Goal: Information Seeking & Learning: Learn about a topic

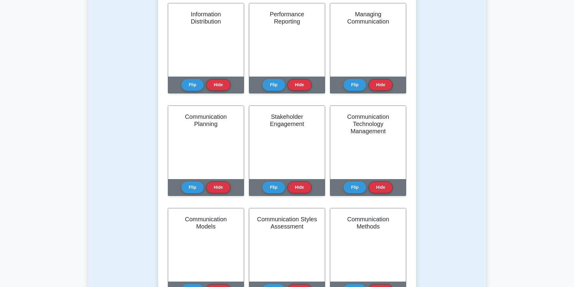
scroll to position [151, 0]
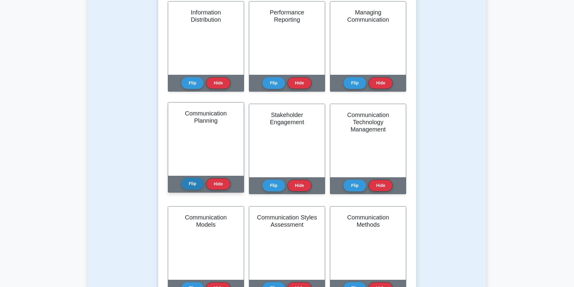
click at [194, 184] on button "Flip" at bounding box center [192, 184] width 23 height 12
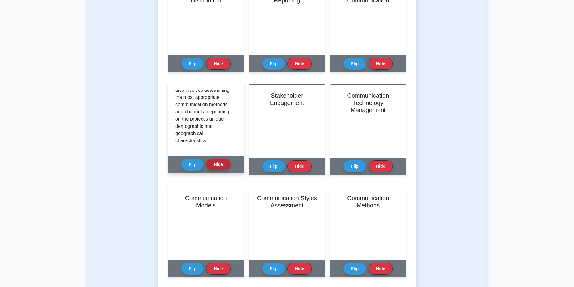
scroll to position [181, 0]
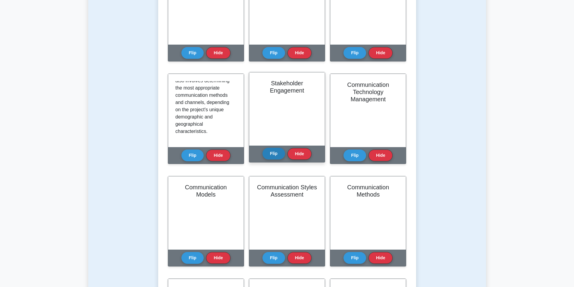
click at [276, 151] on button "Flip" at bounding box center [273, 154] width 23 height 12
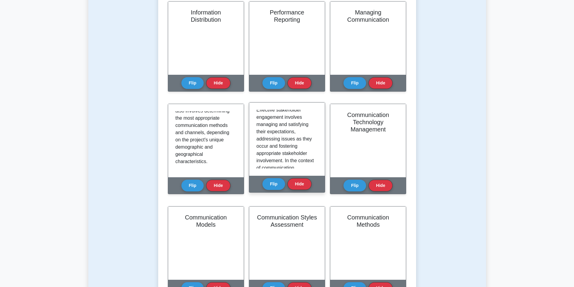
scroll to position [0, 0]
click at [266, 184] on button "Flip" at bounding box center [273, 184] width 23 height 12
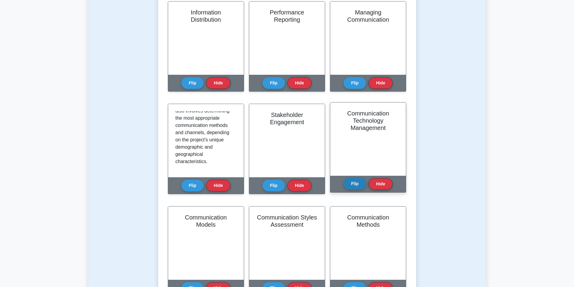
click at [354, 182] on button "Flip" at bounding box center [354, 184] width 23 height 12
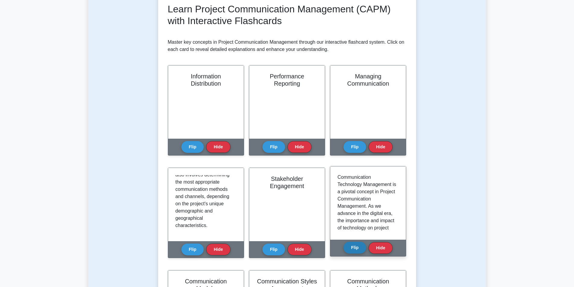
scroll to position [90, 0]
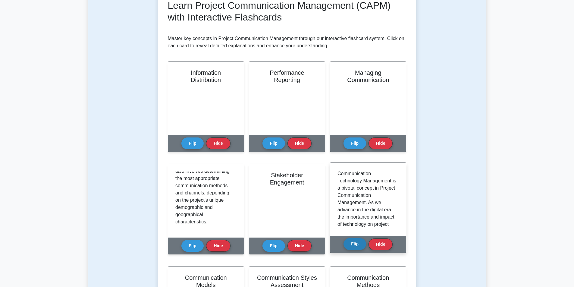
click at [351, 245] on button "Flip" at bounding box center [354, 244] width 23 height 12
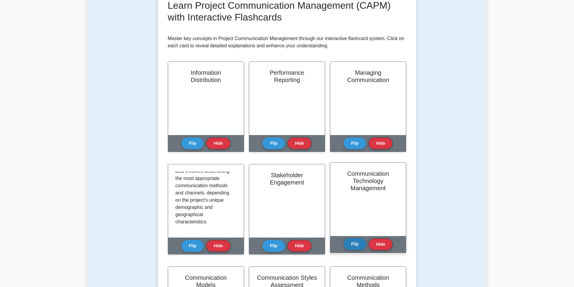
click at [351, 245] on button "Flip" at bounding box center [354, 244] width 23 height 12
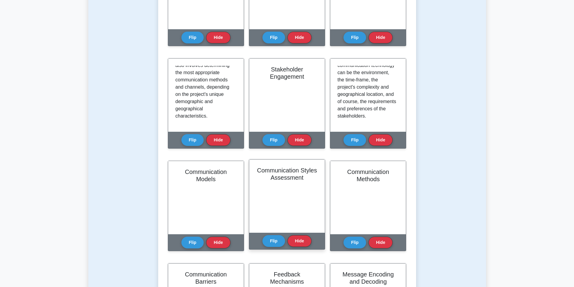
scroll to position [211, 0]
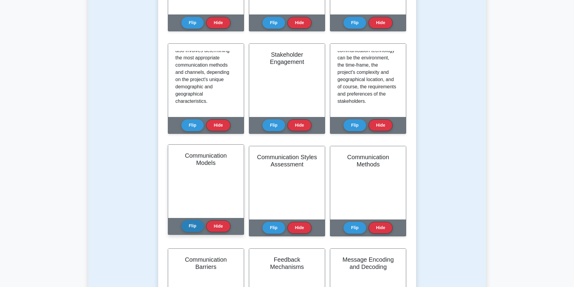
click at [191, 226] on button "Flip" at bounding box center [192, 226] width 23 height 12
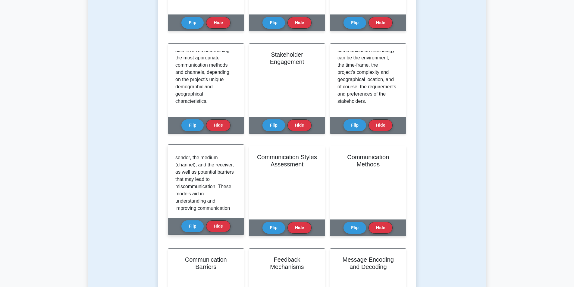
scroll to position [0, 0]
click at [213, 187] on p "In Communication Management, communication models are used to conceptualize the…" at bounding box center [204, 231] width 59 height 159
click at [186, 228] on button "Flip" at bounding box center [192, 226] width 23 height 12
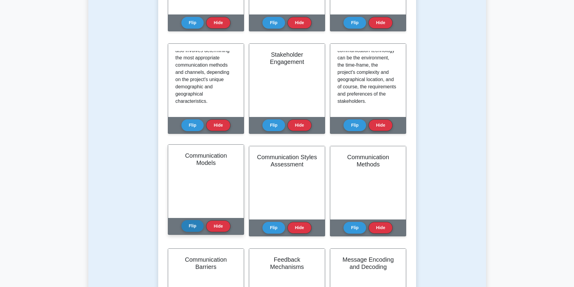
click at [186, 228] on button "Flip" at bounding box center [192, 226] width 23 height 12
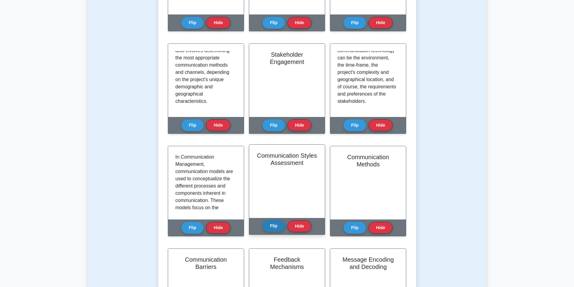
click at [271, 227] on button "Flip" at bounding box center [273, 226] width 23 height 12
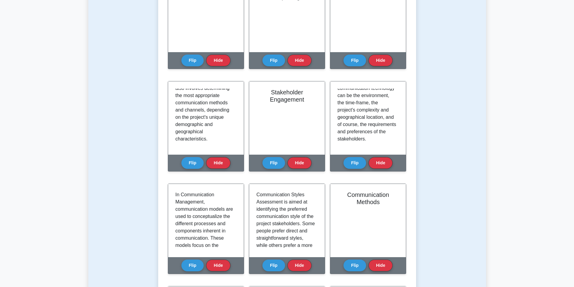
scroll to position [271, 0]
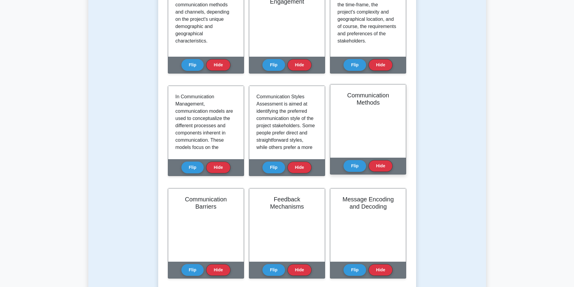
click at [388, 117] on div "Communication Methods" at bounding box center [368, 120] width 76 height 73
click at [358, 120] on div "Communication Methods" at bounding box center [368, 120] width 76 height 73
click at [352, 165] on button "Flip" at bounding box center [354, 166] width 23 height 12
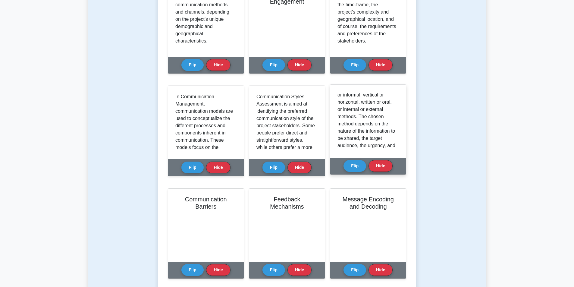
scroll to position [0, 0]
click at [351, 165] on button "Flip" at bounding box center [354, 166] width 23 height 12
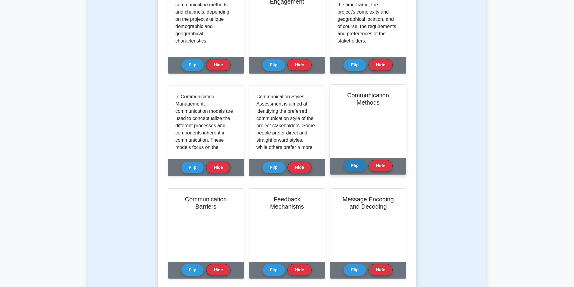
click at [351, 165] on button "Flip" at bounding box center [354, 166] width 23 height 12
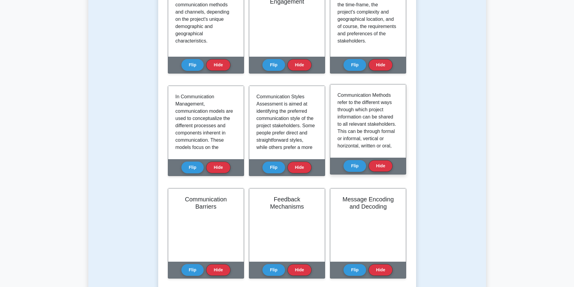
scroll to position [90, 0]
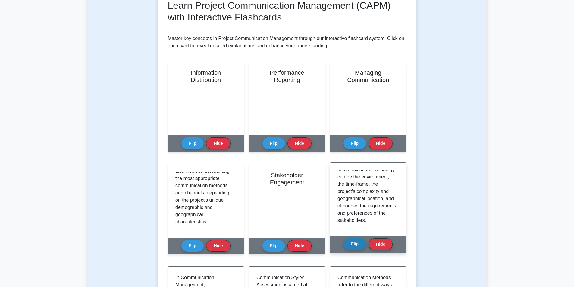
click at [353, 243] on button "Flip" at bounding box center [354, 244] width 23 height 12
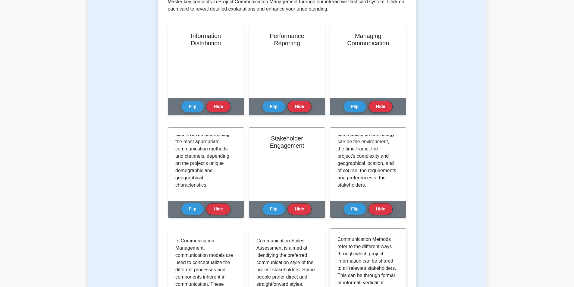
scroll to position [211, 0]
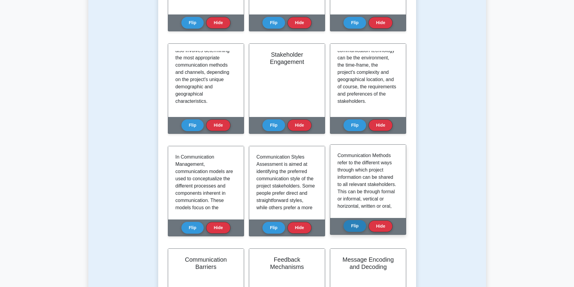
click at [354, 227] on button "Flip" at bounding box center [354, 226] width 23 height 12
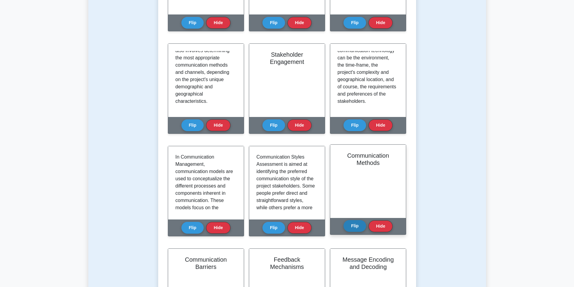
click at [354, 226] on button "Flip" at bounding box center [354, 226] width 23 height 12
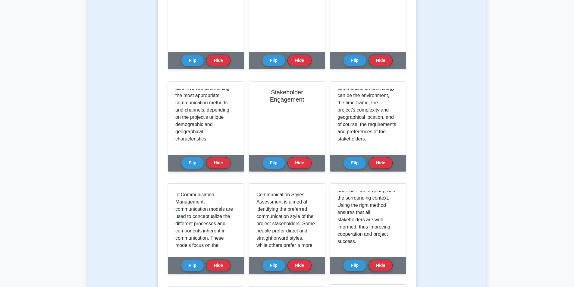
scroll to position [301, 0]
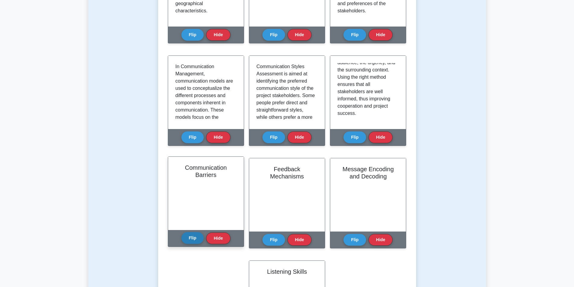
click at [190, 239] on button "Flip" at bounding box center [192, 238] width 23 height 12
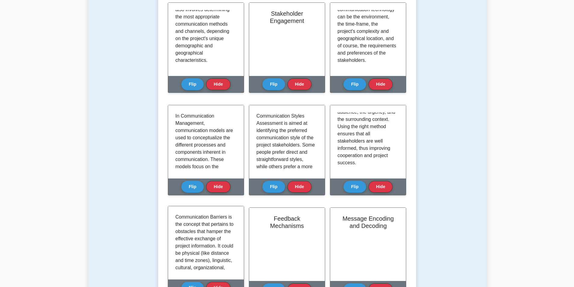
scroll to position [271, 0]
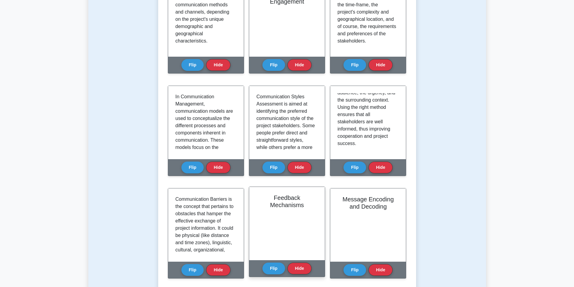
click at [274, 232] on div "Feedback Mechanisms" at bounding box center [287, 223] width 76 height 73
click at [277, 270] on button "Flip" at bounding box center [273, 268] width 23 height 12
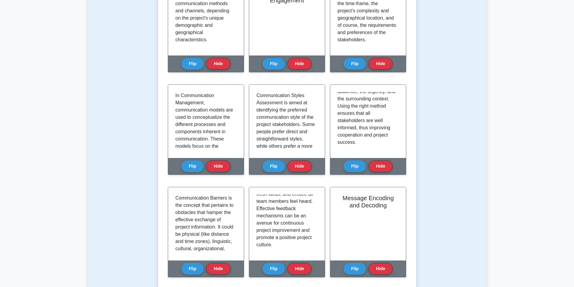
scroll to position [392, 0]
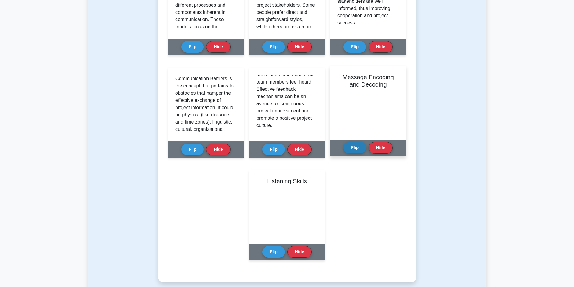
click at [355, 149] on button "Flip" at bounding box center [354, 148] width 23 height 12
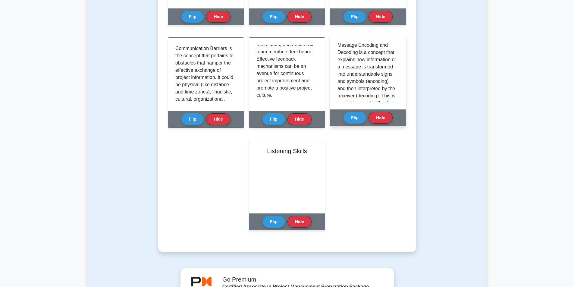
scroll to position [0, 0]
click at [349, 120] on button "Flip" at bounding box center [354, 117] width 23 height 12
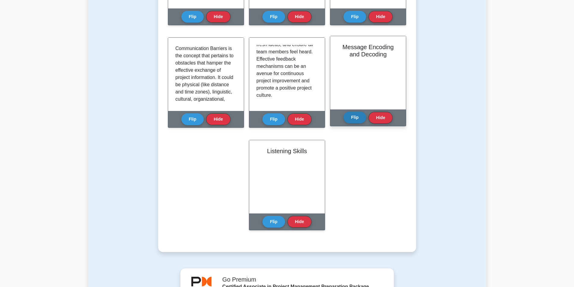
click at [349, 120] on button "Flip" at bounding box center [354, 117] width 23 height 12
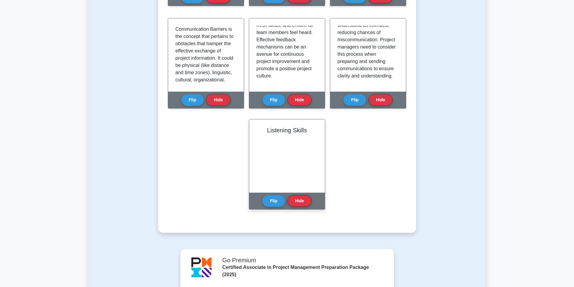
scroll to position [452, 0]
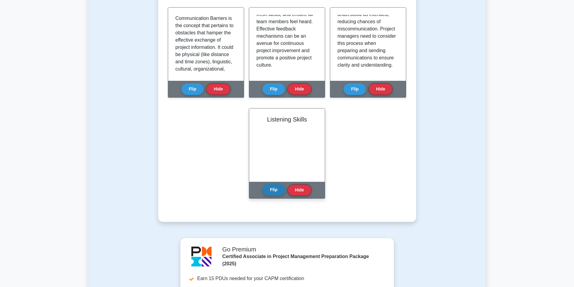
click at [274, 188] on button "Flip" at bounding box center [273, 190] width 23 height 12
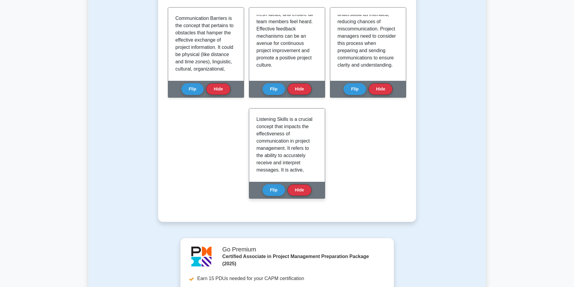
click at [309, 174] on p "Listening Skills is a crucial concept that impacts the effectiveness of communi…" at bounding box center [285, 174] width 59 height 116
click at [318, 172] on div "Listening Skills is a crucial concept that impacts the effectiveness of communi…" at bounding box center [287, 144] width 76 height 73
click at [317, 174] on div "Listening Skills is a crucial concept that impacts the effectiveness of communi…" at bounding box center [286, 145] width 61 height 59
click at [317, 175] on div "Listening Skills is a crucial concept that impacts the effectiveness of communi…" at bounding box center [287, 144] width 76 height 73
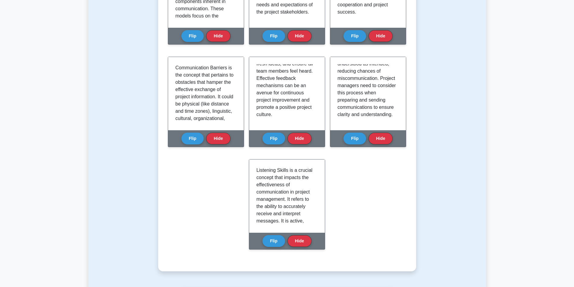
scroll to position [392, 0]
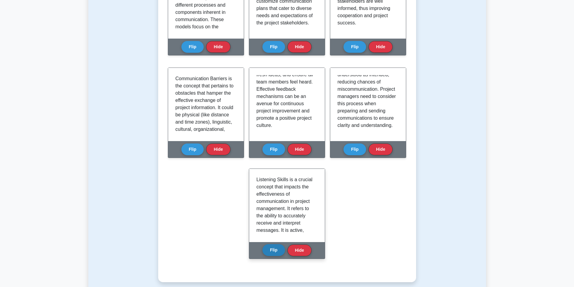
click at [276, 249] on button "Flip" at bounding box center [273, 250] width 23 height 12
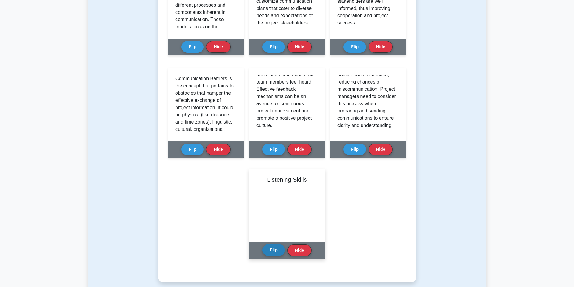
click at [276, 249] on button "Flip" at bounding box center [273, 250] width 23 height 12
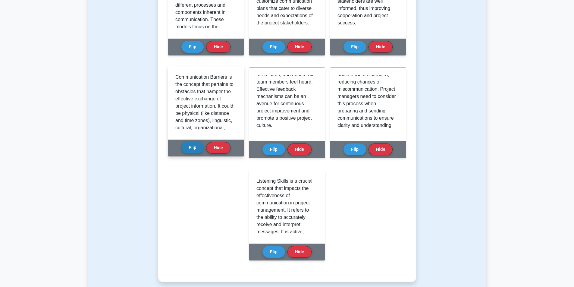
click at [195, 151] on button "Flip" at bounding box center [192, 148] width 23 height 12
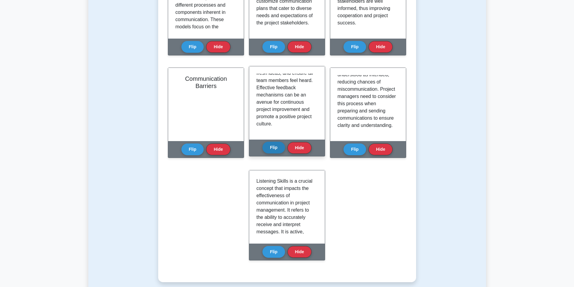
click at [278, 148] on button "Flip" at bounding box center [273, 148] width 23 height 12
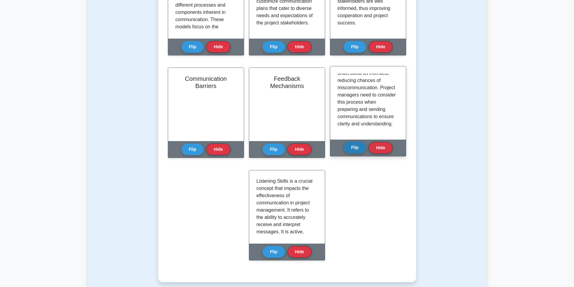
click at [352, 147] on button "Flip" at bounding box center [354, 148] width 23 height 12
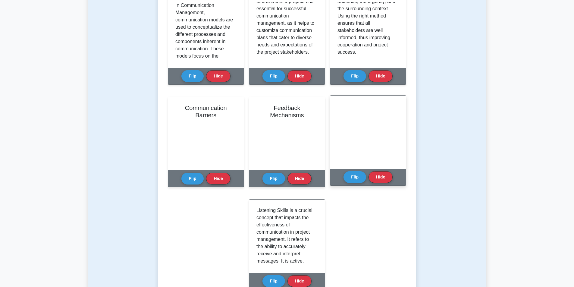
scroll to position [301, 0]
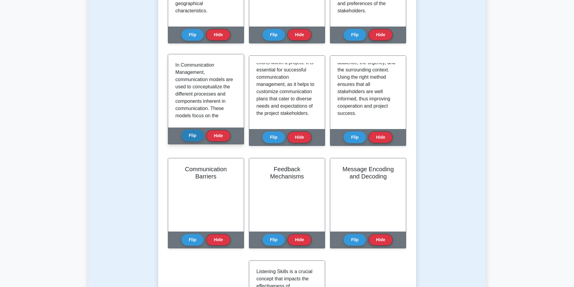
click at [190, 136] on button "Flip" at bounding box center [192, 136] width 23 height 12
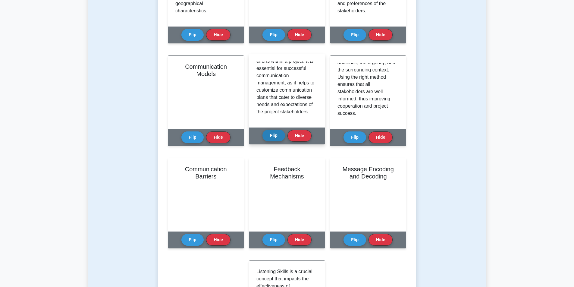
click at [272, 135] on button "Flip" at bounding box center [273, 136] width 23 height 12
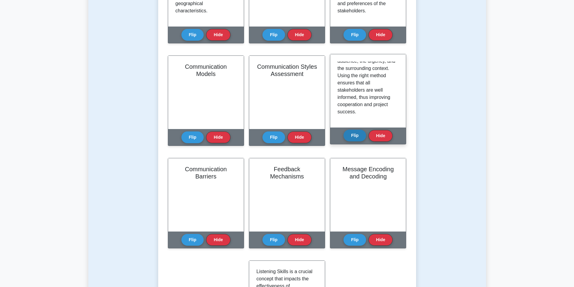
click at [351, 137] on button "Flip" at bounding box center [354, 136] width 23 height 12
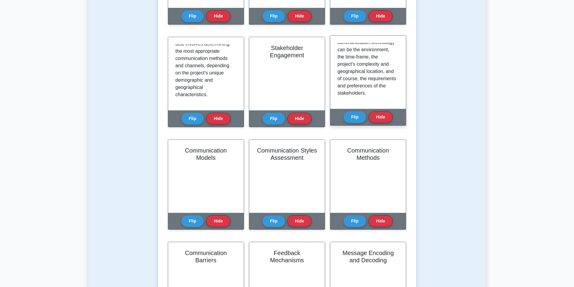
scroll to position [181, 0]
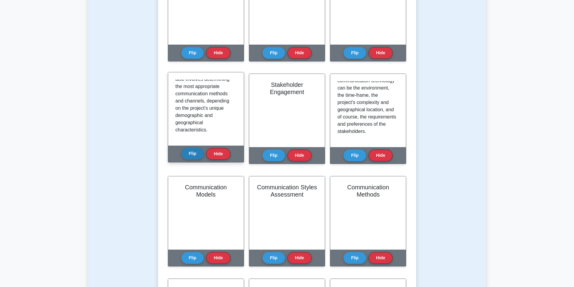
click at [192, 152] on button "Flip" at bounding box center [192, 154] width 23 height 12
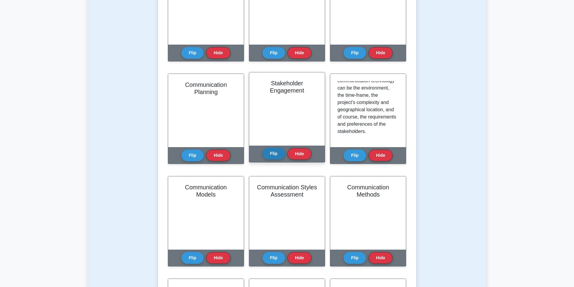
click at [271, 157] on button "Flip" at bounding box center [273, 154] width 23 height 12
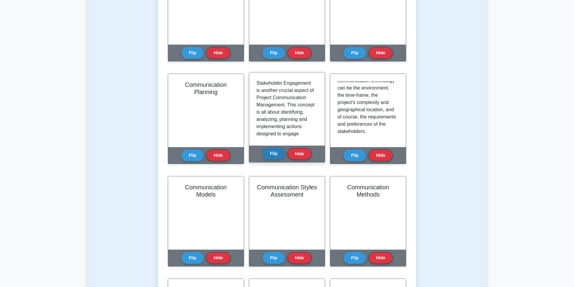
click at [271, 157] on button "Flip" at bounding box center [273, 154] width 23 height 12
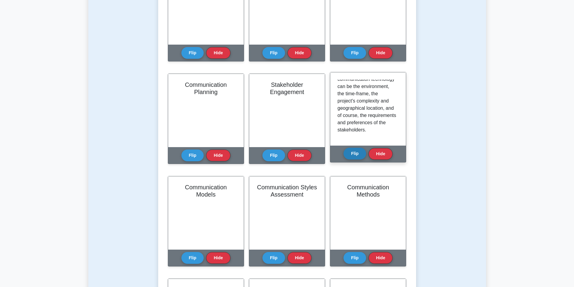
click at [345, 153] on button "Flip" at bounding box center [354, 154] width 23 height 12
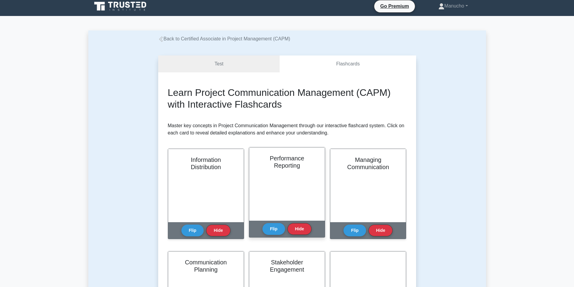
scroll to position [0, 0]
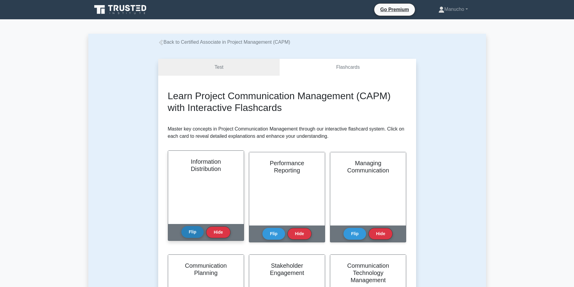
click at [187, 230] on button "Flip" at bounding box center [192, 232] width 23 height 12
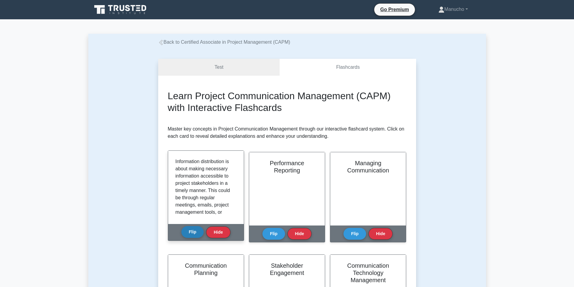
click at [188, 233] on button "Flip" at bounding box center [192, 232] width 23 height 12
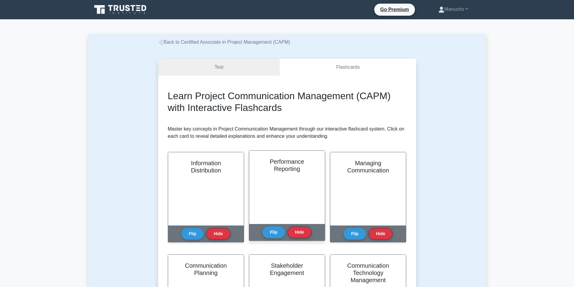
click at [297, 194] on div "Performance Reporting" at bounding box center [287, 187] width 76 height 73
click at [292, 194] on div "Performance Reporting" at bounding box center [287, 187] width 76 height 73
click at [274, 230] on button "Flip" at bounding box center [273, 232] width 23 height 12
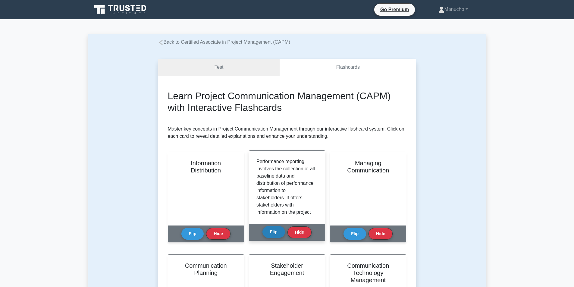
click at [273, 232] on button "Flip" at bounding box center [273, 232] width 23 height 12
click at [273, 228] on button "Flip" at bounding box center [273, 232] width 23 height 12
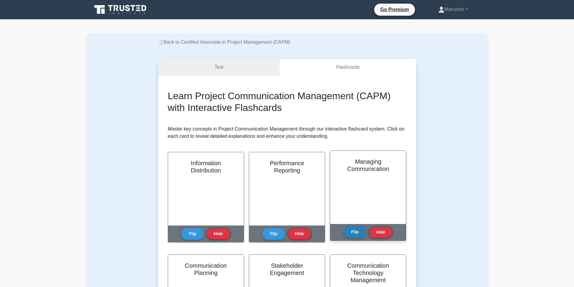
click at [356, 231] on button "Flip" at bounding box center [354, 232] width 23 height 12
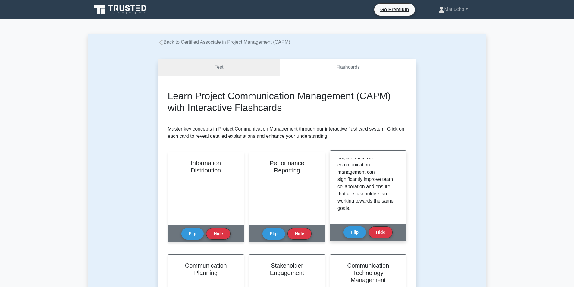
scroll to position [134, 0]
click at [352, 232] on button "Flip" at bounding box center [354, 232] width 23 height 12
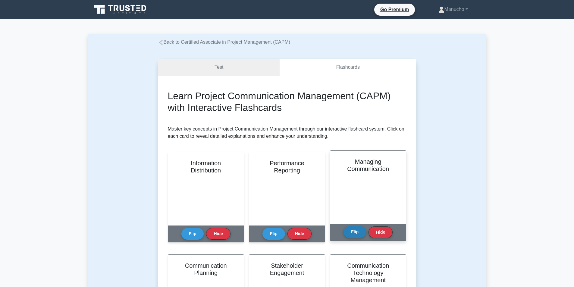
click at [352, 232] on button "Flip" at bounding box center [354, 232] width 23 height 12
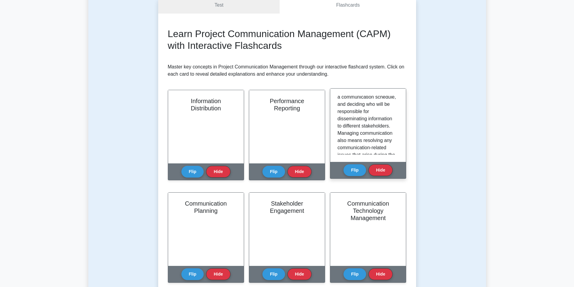
scroll to position [90, 0]
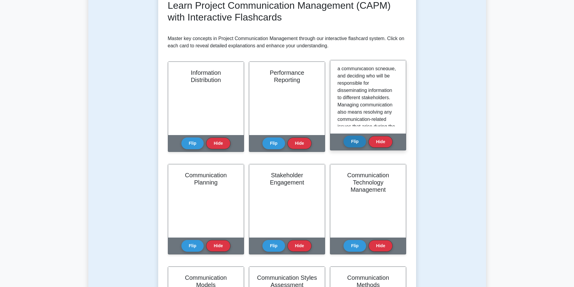
click at [351, 144] on button "Flip" at bounding box center [354, 142] width 23 height 12
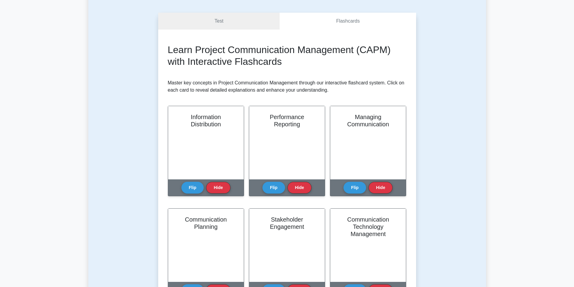
scroll to position [0, 0]
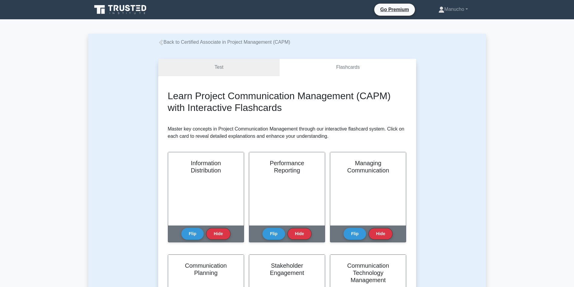
click at [230, 64] on link "Test" at bounding box center [219, 67] width 122 height 17
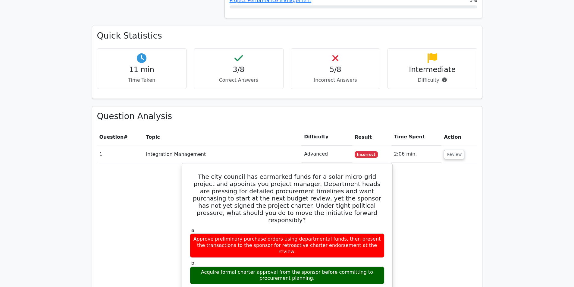
scroll to position [331, 0]
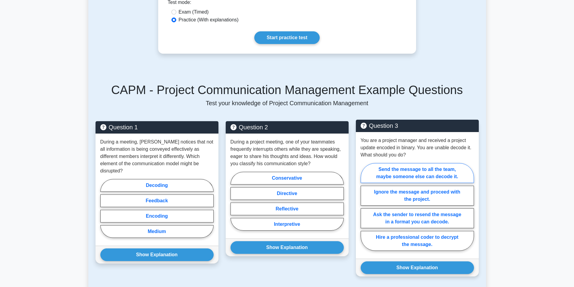
scroll to position [241, 0]
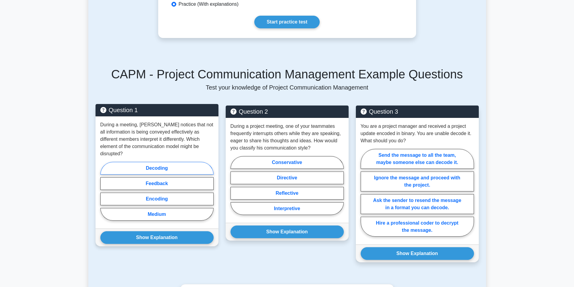
click at [157, 162] on label "Decoding" at bounding box center [156, 168] width 113 height 13
click at [104, 191] on input "Decoding" at bounding box center [102, 193] width 4 height 4
radio input "true"
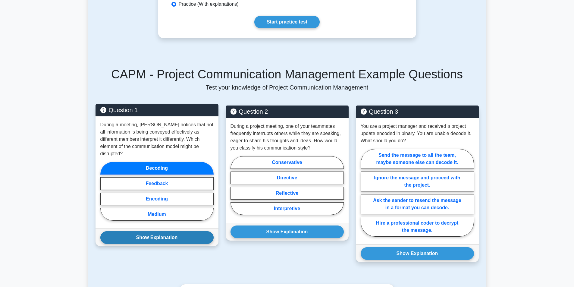
click at [155, 231] on button "Show Explanation" at bounding box center [156, 237] width 113 height 13
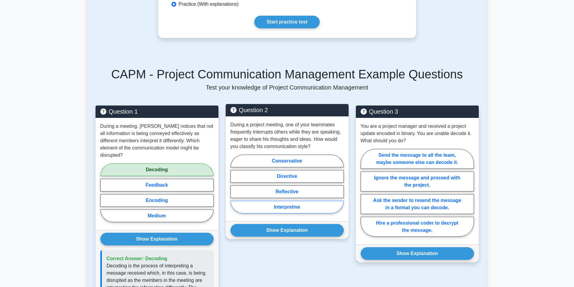
click at [281, 201] on label "Interpretive" at bounding box center [286, 207] width 113 height 13
click at [234, 188] on input "Interpretive" at bounding box center [232, 186] width 4 height 4
radio input "true"
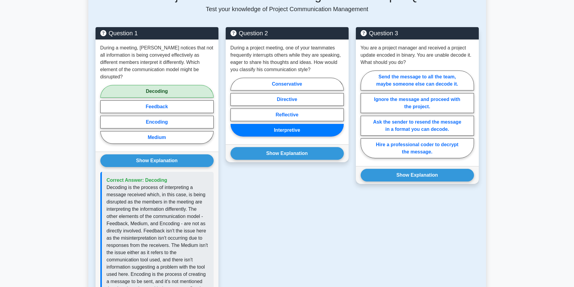
scroll to position [331, 0]
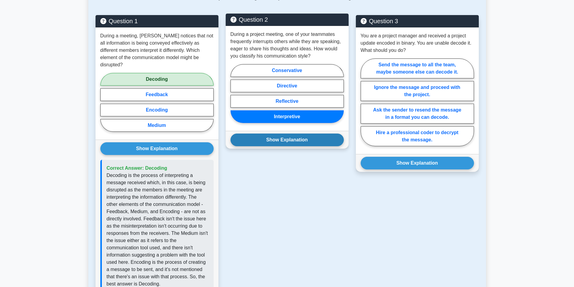
click at [284, 133] on button "Show Explanation" at bounding box center [286, 139] width 113 height 13
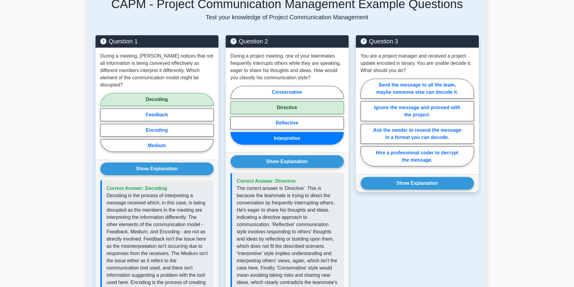
scroll to position [301, 0]
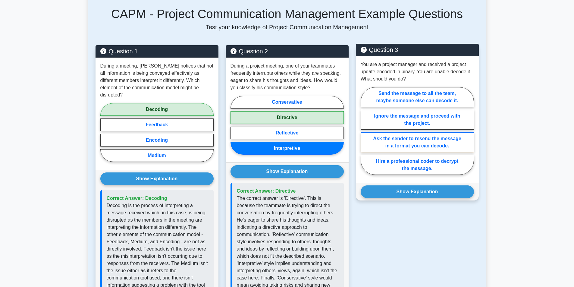
click at [420, 137] on label "Ask the sender to resend the message in a format you can decode." at bounding box center [417, 142] width 113 height 20
click at [364, 135] on input "Ask the sender to resend the message in a format you can decode." at bounding box center [363, 133] width 4 height 4
radio input "true"
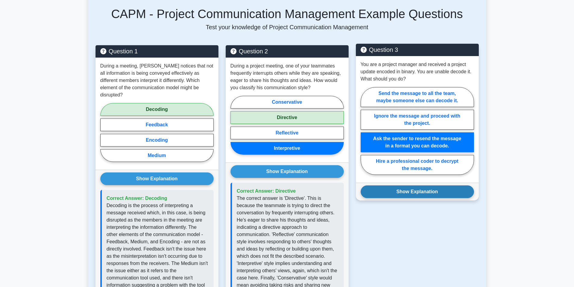
click at [416, 185] on button "Show Explanation" at bounding box center [417, 191] width 113 height 13
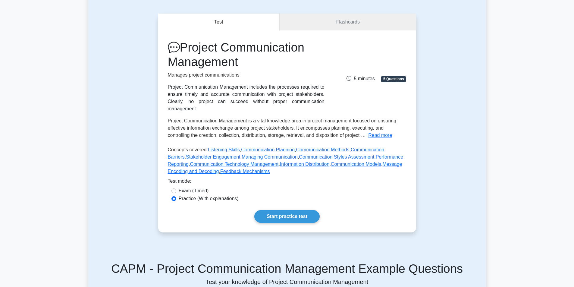
scroll to position [0, 0]
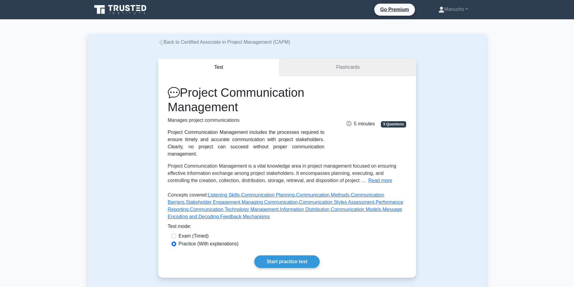
click at [342, 68] on link "Flashcards" at bounding box center [348, 67] width 136 height 17
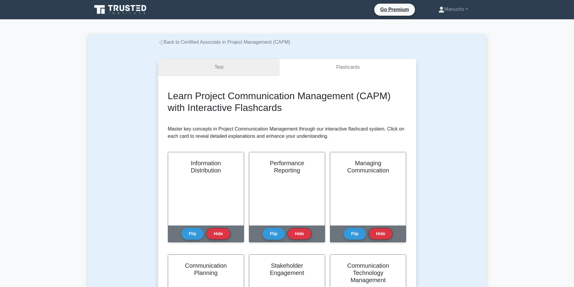
click at [233, 67] on link "Test" at bounding box center [219, 67] width 122 height 17
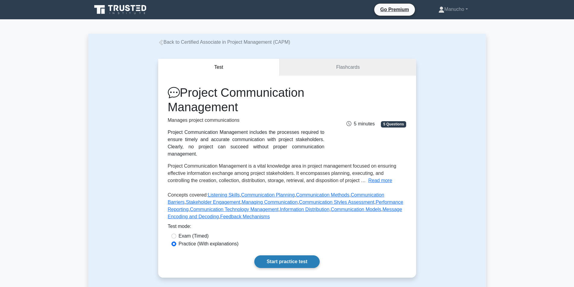
click at [282, 255] on link "Start practice test" at bounding box center [286, 261] width 65 height 13
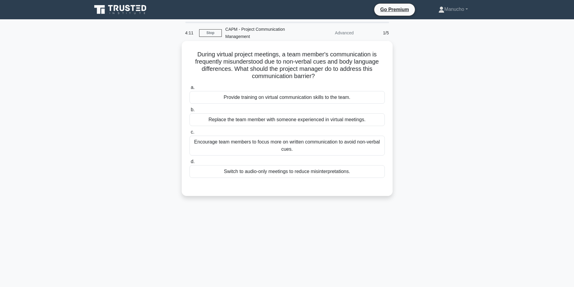
click at [289, 98] on div "Provide training on virtual communication skills to the team." at bounding box center [286, 97] width 195 height 13
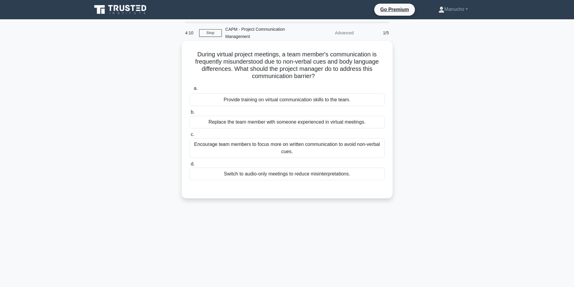
type input "Scanning."
click at [286, 101] on div "Provide training on virtual communication skills to the team." at bounding box center [286, 99] width 195 height 13
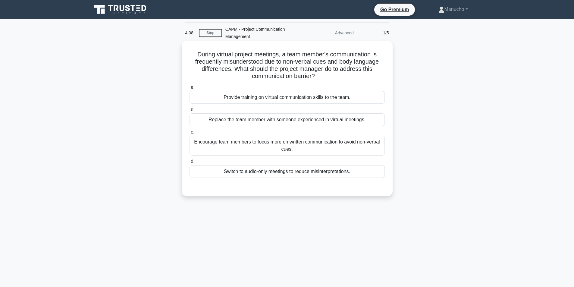
click at [365, 99] on div "Provide training on virtual communication skills to the team." at bounding box center [286, 97] width 195 height 13
click at [189, 89] on input "a. Provide training on virtual communication skills to the team." at bounding box center [189, 88] width 0 height 4
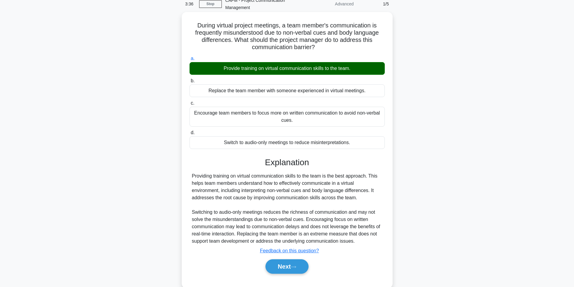
scroll to position [42, 0]
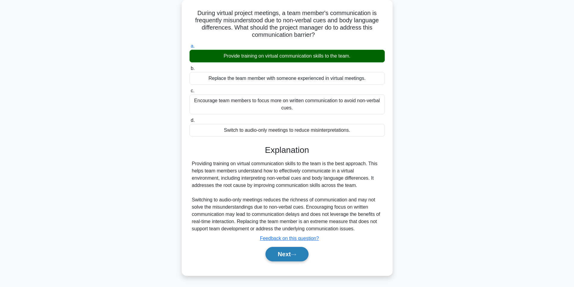
click at [289, 252] on button "Next" at bounding box center [286, 254] width 43 height 14
click at [282, 253] on button "Next" at bounding box center [286, 254] width 43 height 14
click at [285, 255] on button "Next" at bounding box center [286, 254] width 43 height 14
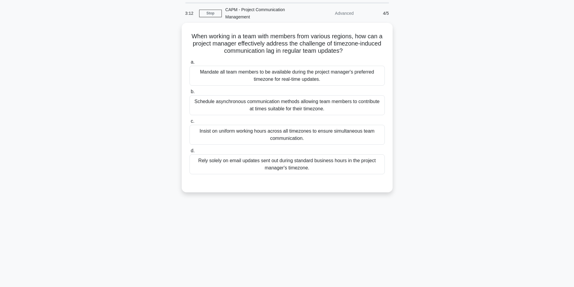
scroll to position [0, 0]
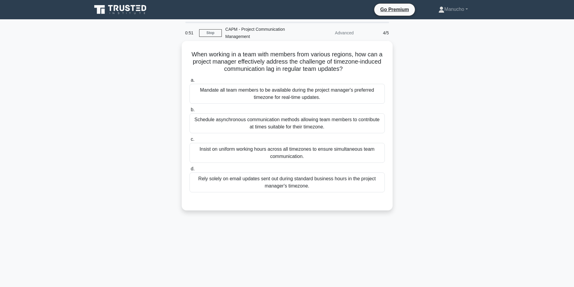
click at [229, 127] on div "Schedule asynchronous communication methods allowing team members to contribute…" at bounding box center [286, 123] width 195 height 20
click at [189, 112] on input "b. Schedule asynchronous communication methods allowing team members to contrib…" at bounding box center [189, 110] width 0 height 4
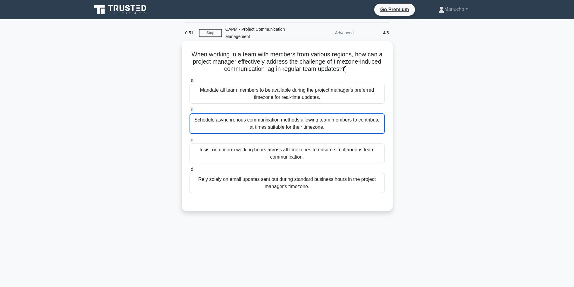
click at [229, 127] on div "Schedule asynchronous communication methods allowing team members to contribute…" at bounding box center [286, 123] width 195 height 20
click at [189, 112] on input "b. Schedule asynchronous communication methods allowing team members to contrib…" at bounding box center [189, 110] width 0 height 4
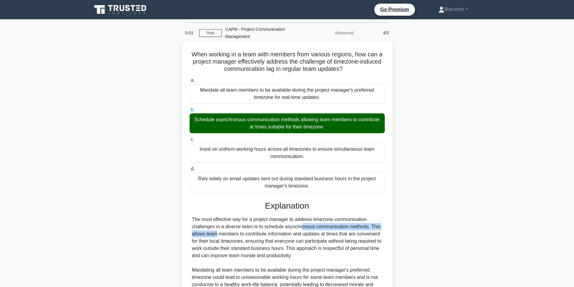
drag, startPoint x: 262, startPoint y: 226, endPoint x: 368, endPoint y: 229, distance: 106.0
click at [368, 229] on div "The most effective way for a project manager to address timezone communication …" at bounding box center [287, 284] width 190 height 137
copy div "schedule asynchronous communication methods."
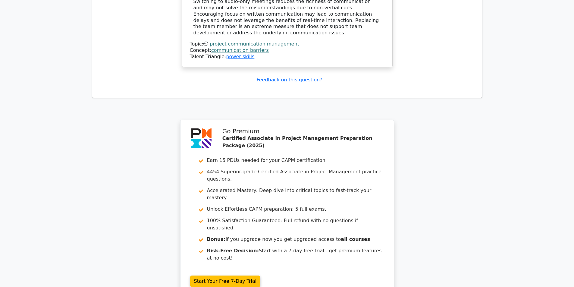
scroll to position [764, 0]
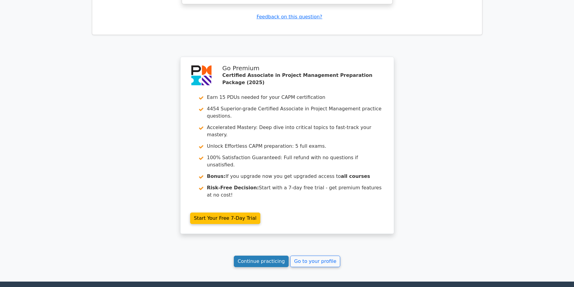
click at [273, 255] on link "Continue practicing" at bounding box center [261, 260] width 55 height 11
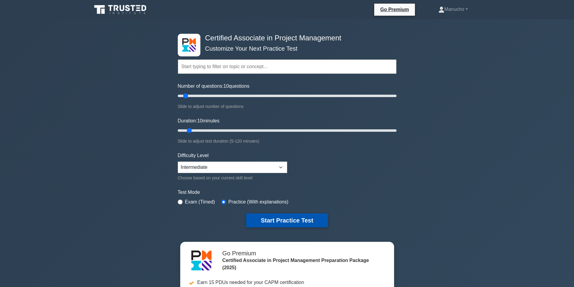
click at [273, 218] on button "Start Practice Test" at bounding box center [286, 220] width 81 height 14
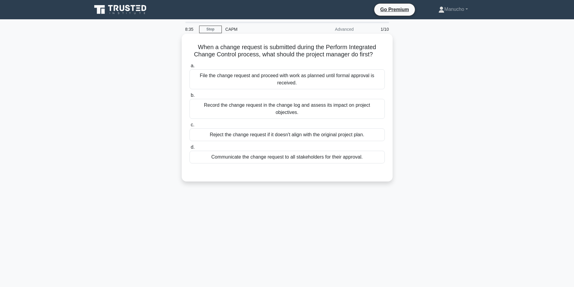
click at [358, 151] on div "Communicate the change request to all stakeholders for their approval." at bounding box center [286, 157] width 195 height 13
click at [189, 149] on input "d. Communicate the change request to all stakeholders for their approval." at bounding box center [189, 147] width 0 height 4
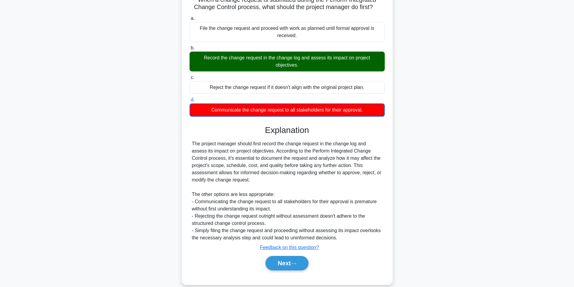
scroll to position [57, 0]
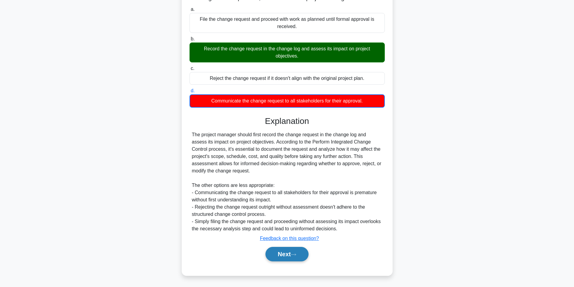
click at [289, 250] on button "Next" at bounding box center [286, 254] width 43 height 14
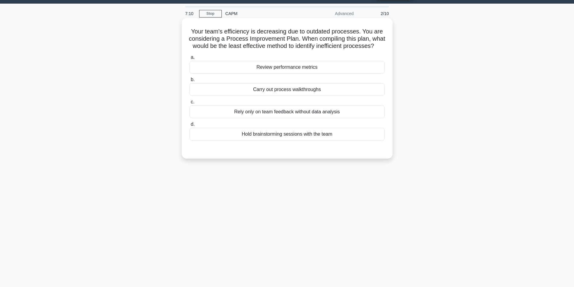
scroll to position [0, 0]
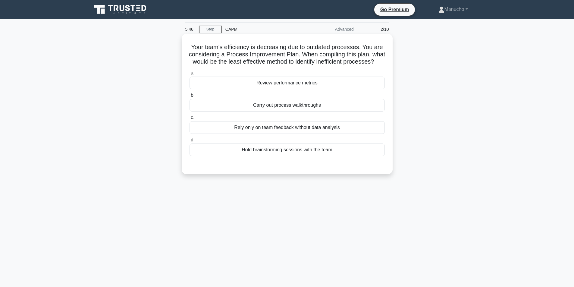
click at [292, 89] on div "Review performance metrics" at bounding box center [286, 83] width 195 height 13
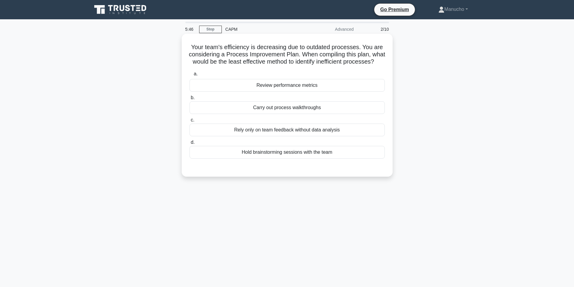
click at [292, 92] on div "Review performance metrics" at bounding box center [286, 85] width 195 height 13
type input "Scanning."
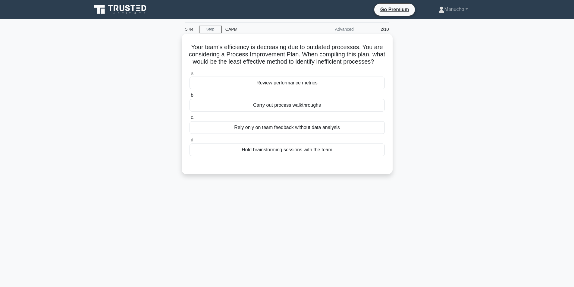
click at [336, 89] on div "Review performance metrics" at bounding box center [286, 83] width 195 height 13
click at [189, 75] on input "a. Review performance metrics" at bounding box center [189, 73] width 0 height 4
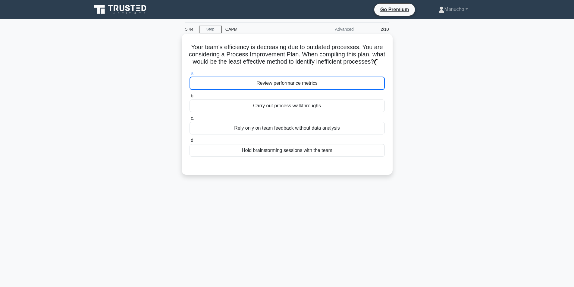
click at [336, 90] on div "Review performance metrics" at bounding box center [286, 83] width 195 height 13
click at [189, 75] on input "a. Review performance metrics" at bounding box center [189, 73] width 0 height 4
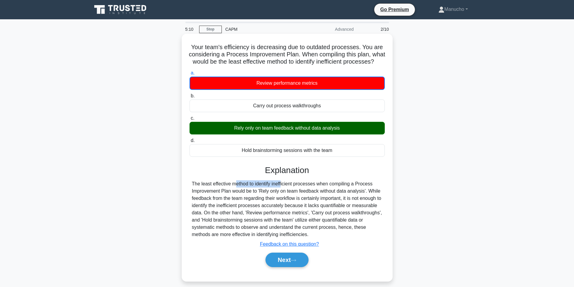
drag, startPoint x: 201, startPoint y: 191, endPoint x: 249, endPoint y: 193, distance: 47.6
click at [249, 193] on div "The least effective method to identify inefficient processes when compiling a P…" at bounding box center [287, 209] width 190 height 58
copy div "least effective method"
click at [281, 267] on button "Next" at bounding box center [286, 259] width 43 height 14
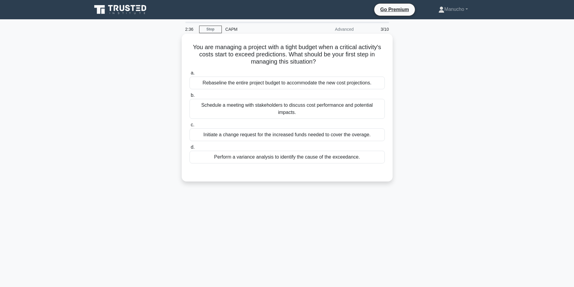
click at [377, 106] on div "Schedule a meeting with stakeholders to discuss cost performance and potential …" at bounding box center [286, 109] width 195 height 20
click at [189, 97] on input "b. Schedule a meeting with stakeholders to discuss cost performance and potenti…" at bounding box center [189, 95] width 0 height 4
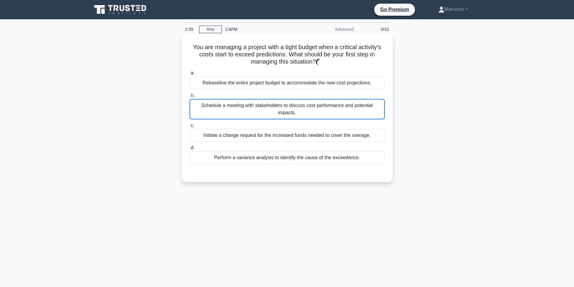
click at [377, 106] on div "Schedule a meeting with stakeholders to discuss cost performance and potential …" at bounding box center [286, 109] width 195 height 20
click at [189, 97] on input "b. Schedule a meeting with stakeholders to discuss cost performance and potenti…" at bounding box center [189, 95] width 0 height 4
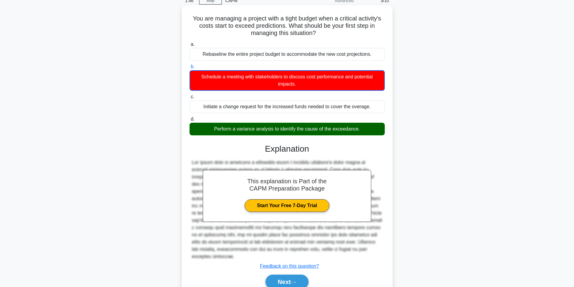
scroll to position [57, 0]
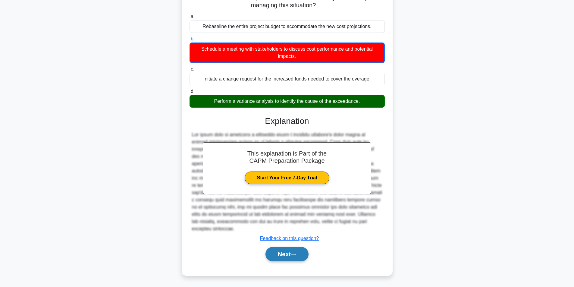
click at [282, 254] on button "Next" at bounding box center [286, 254] width 43 height 14
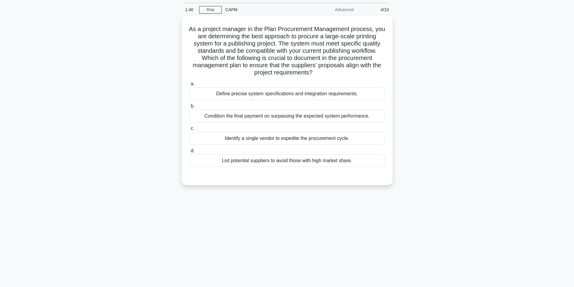
scroll to position [0, 0]
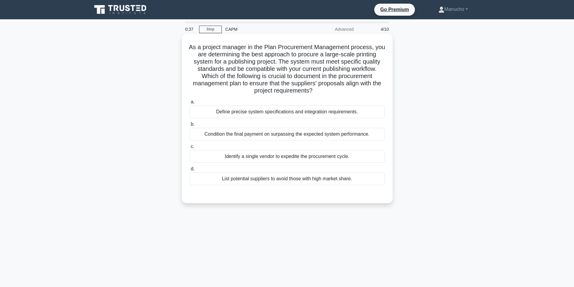
click at [281, 114] on div "Define precise system specifications and integration requirements." at bounding box center [286, 111] width 195 height 13
click at [189, 104] on input "a. Define precise system specifications and integration requirements." at bounding box center [189, 102] width 0 height 4
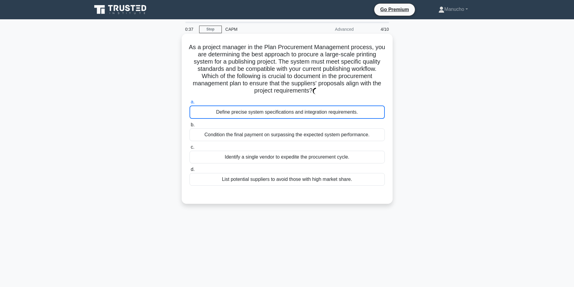
click at [281, 114] on div "Define precise system specifications and integration requirements." at bounding box center [286, 111] width 195 height 13
click at [189, 104] on input "a. Define precise system specifications and integration requirements." at bounding box center [189, 102] width 0 height 4
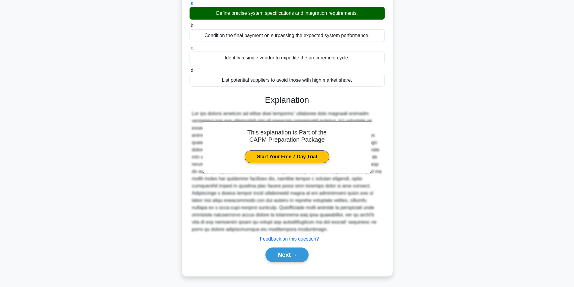
scroll to position [99, 0]
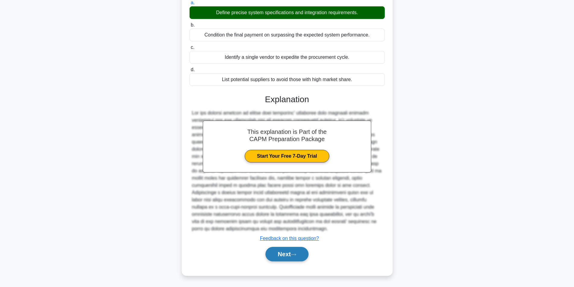
click at [286, 255] on button "Next" at bounding box center [286, 254] width 43 height 14
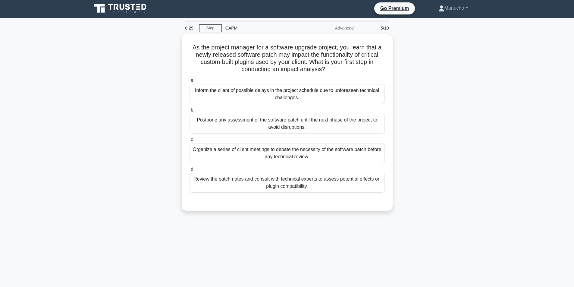
scroll to position [0, 0]
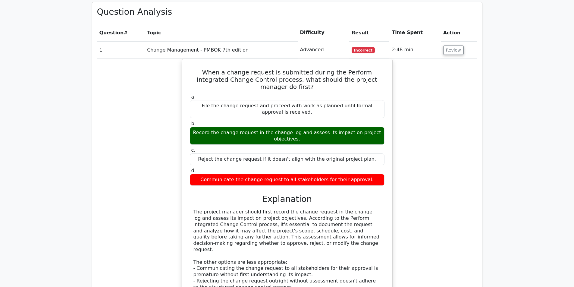
scroll to position [833, 0]
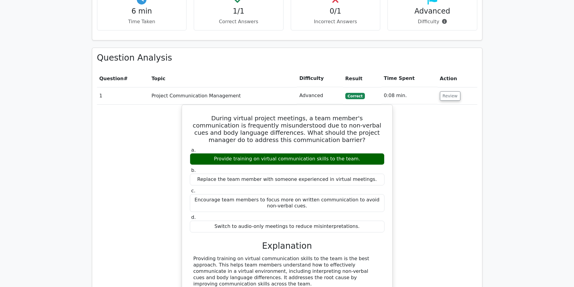
scroll to position [282, 0]
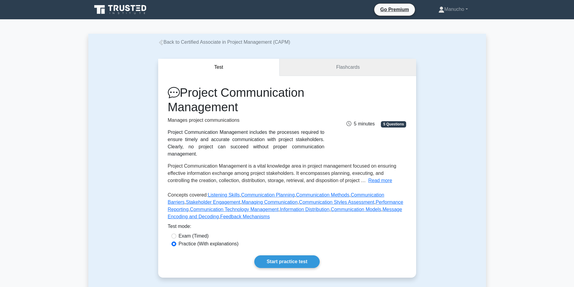
click at [346, 69] on link "Flashcards" at bounding box center [348, 67] width 136 height 17
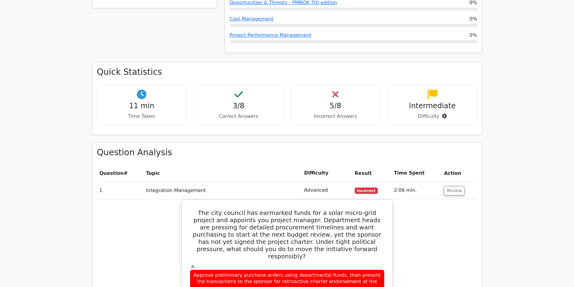
scroll to position [211, 0]
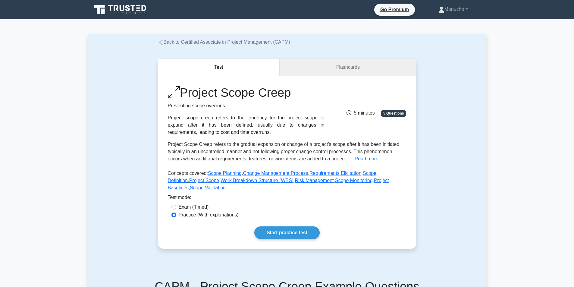
click at [329, 68] on link "Flashcards" at bounding box center [348, 67] width 136 height 17
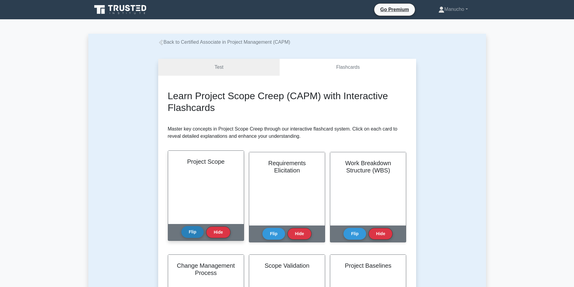
click at [192, 230] on button "Flip" at bounding box center [192, 232] width 23 height 12
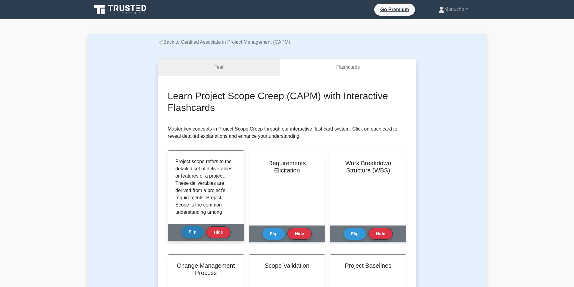
click at [187, 233] on button "Flip" at bounding box center [192, 232] width 23 height 12
